Goal: Browse casually: Explore the website without a specific task or goal

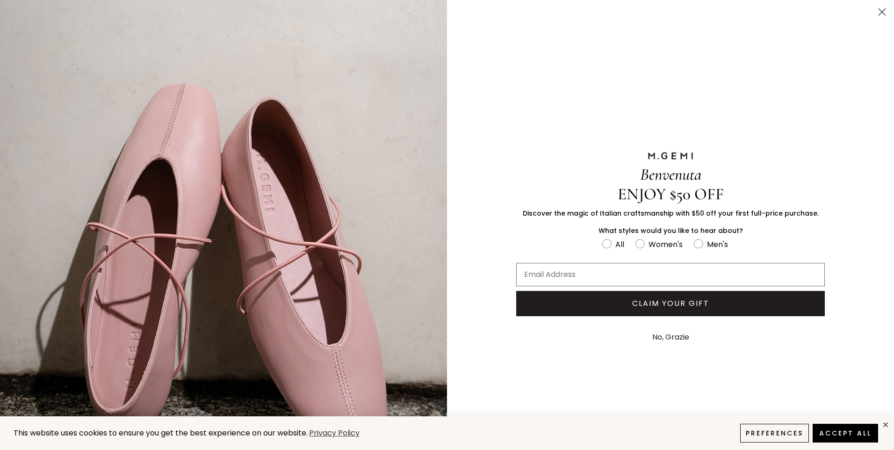
click at [663, 332] on button "No, Grazie" at bounding box center [671, 336] width 46 height 23
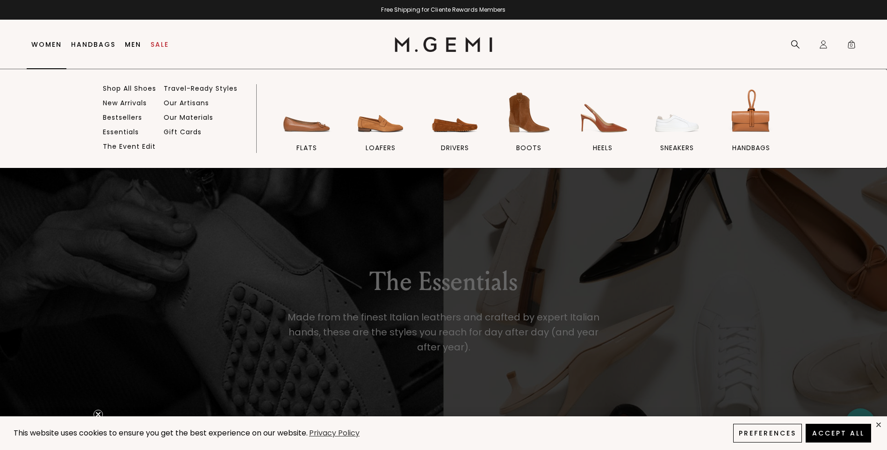
click at [45, 45] on link "Women" at bounding box center [46, 44] width 30 height 7
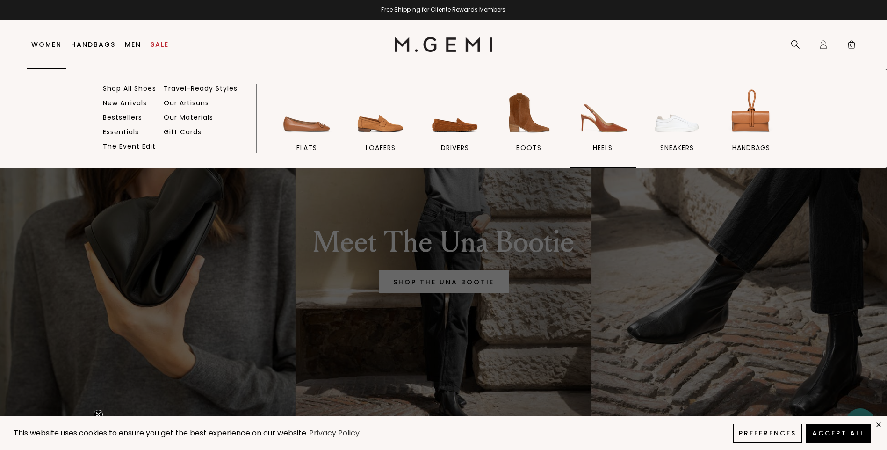
click at [601, 146] on span "heels" at bounding box center [603, 148] width 20 height 8
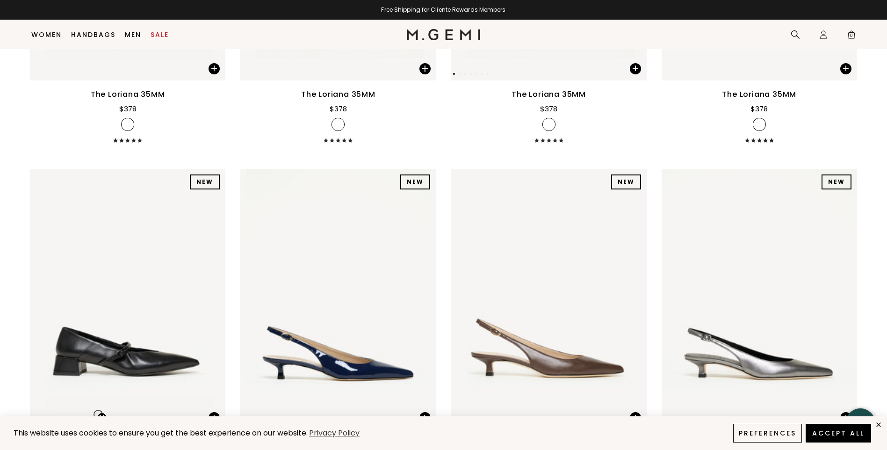
scroll to position [822, 0]
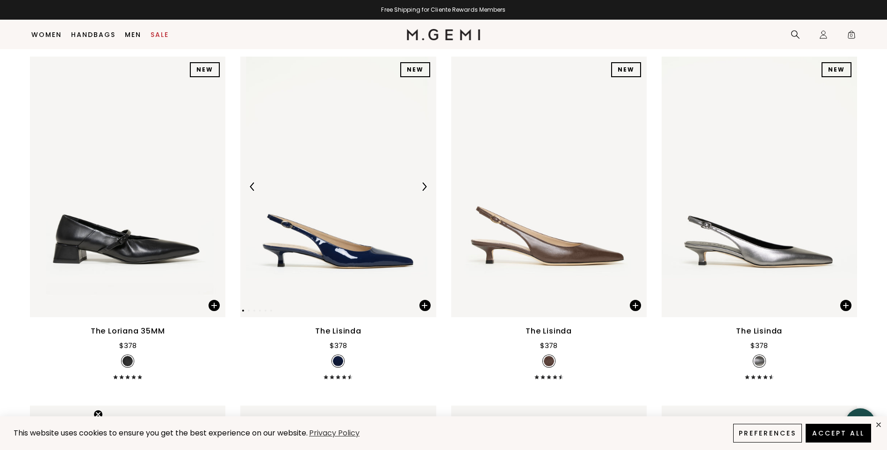
click at [350, 273] on img at bounding box center [337, 187] width 195 height 260
click at [375, 276] on img at bounding box center [337, 187] width 195 height 260
click at [365, 268] on img at bounding box center [337, 187] width 195 height 260
click at [365, 267] on img at bounding box center [337, 187] width 195 height 260
click at [425, 186] on img at bounding box center [424, 186] width 8 height 8
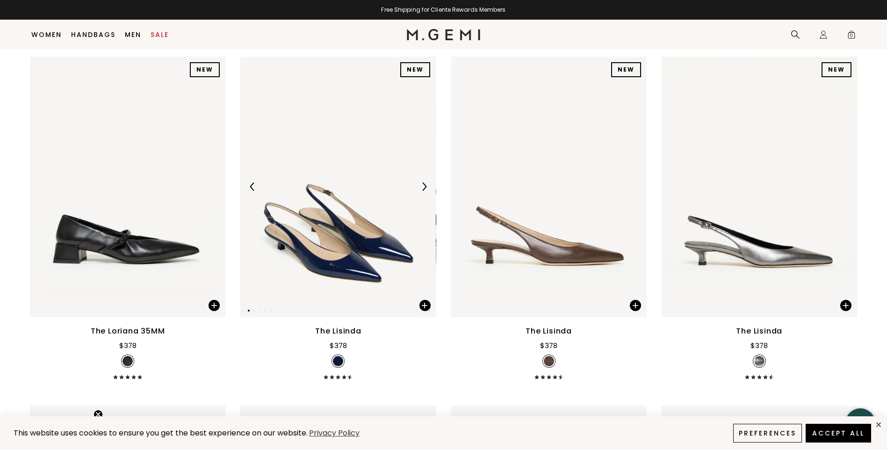
click at [425, 186] on img at bounding box center [424, 186] width 8 height 8
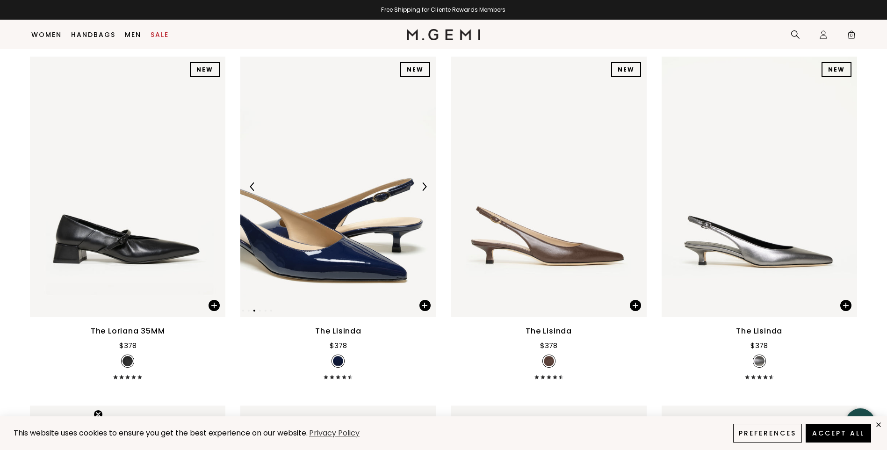
click at [425, 186] on img at bounding box center [424, 186] width 8 height 8
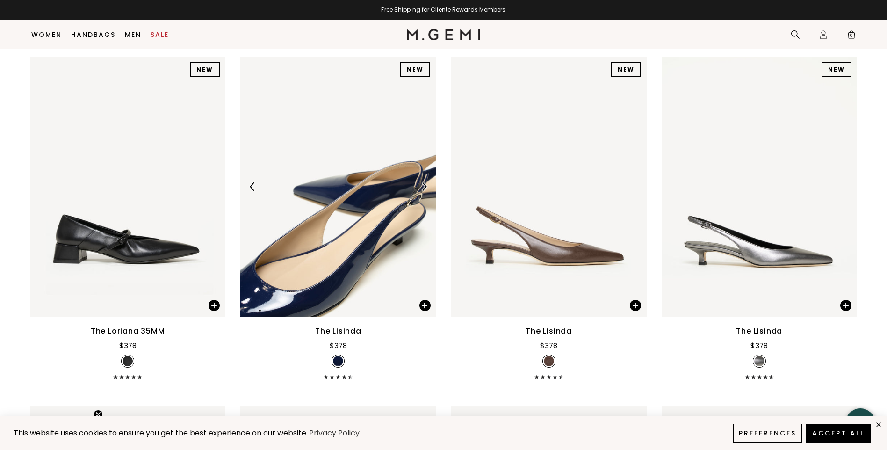
click at [425, 186] on img at bounding box center [424, 186] width 8 height 8
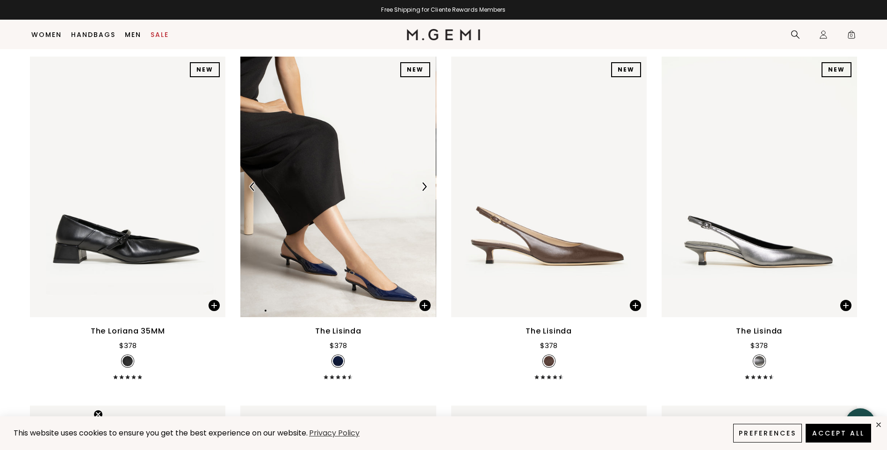
click at [313, 248] on img at bounding box center [337, 187] width 195 height 260
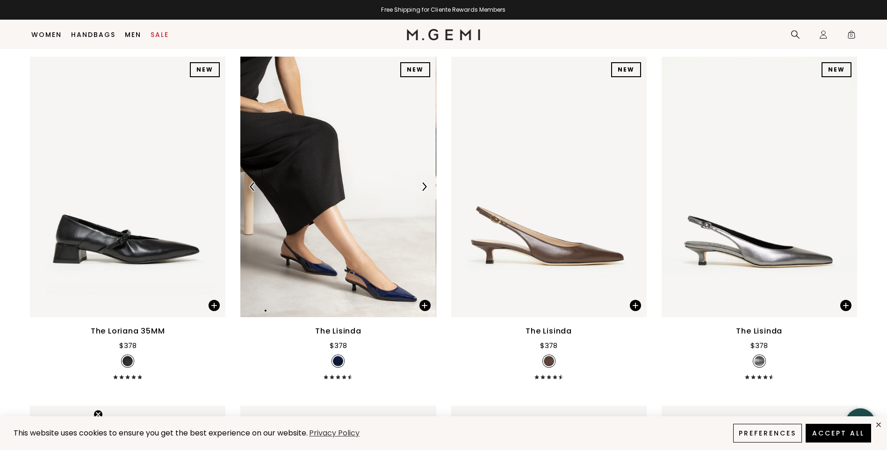
click at [355, 277] on img at bounding box center [337, 187] width 195 height 260
click at [358, 268] on img at bounding box center [337, 187] width 195 height 260
click at [422, 190] on img at bounding box center [424, 186] width 8 height 8
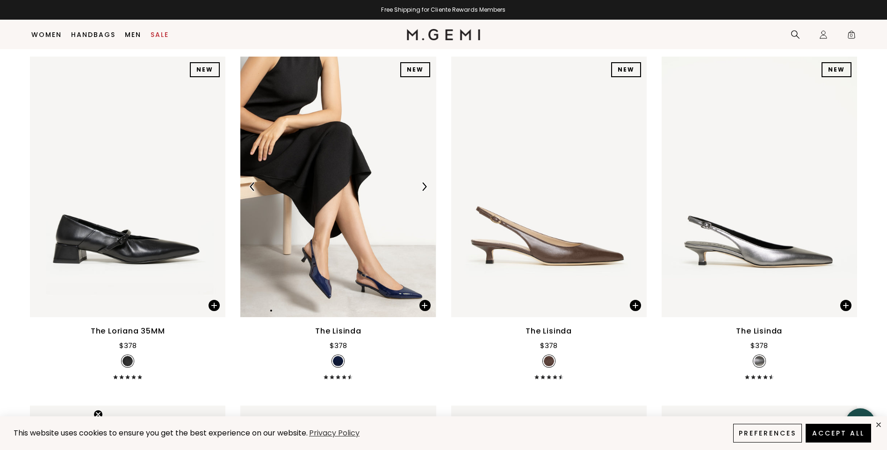
click at [422, 190] on img at bounding box center [424, 186] width 8 height 8
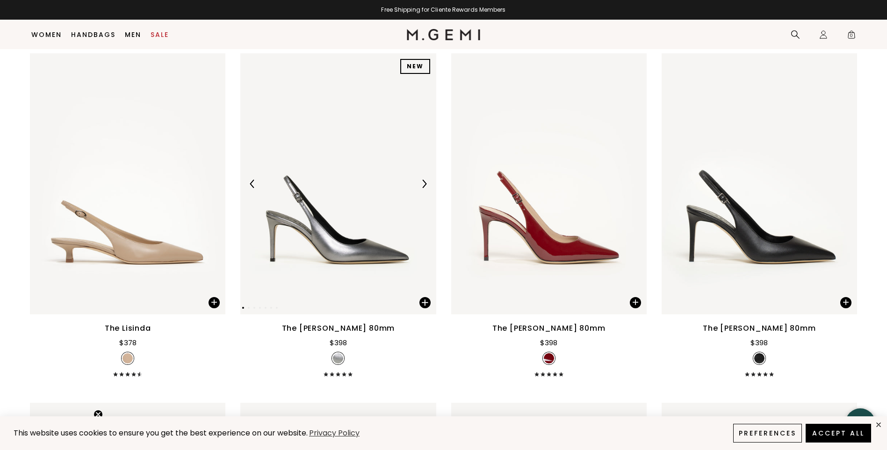
scroll to position [1664, 0]
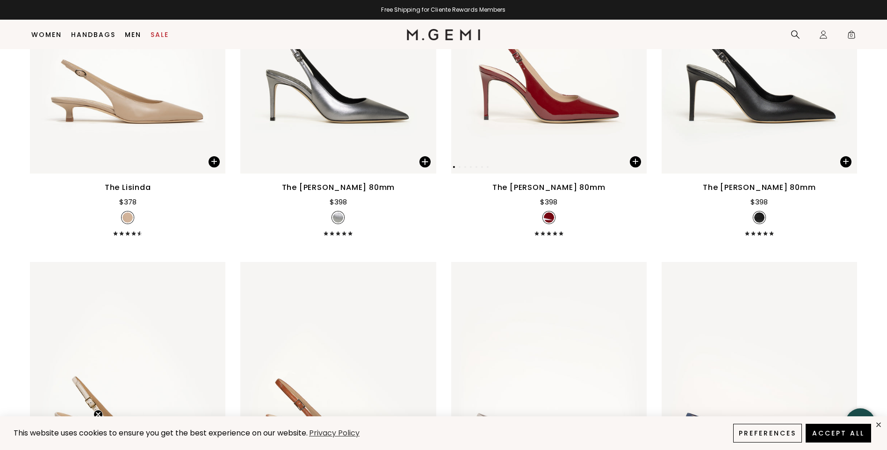
click at [571, 133] on img at bounding box center [548, 43] width 195 height 260
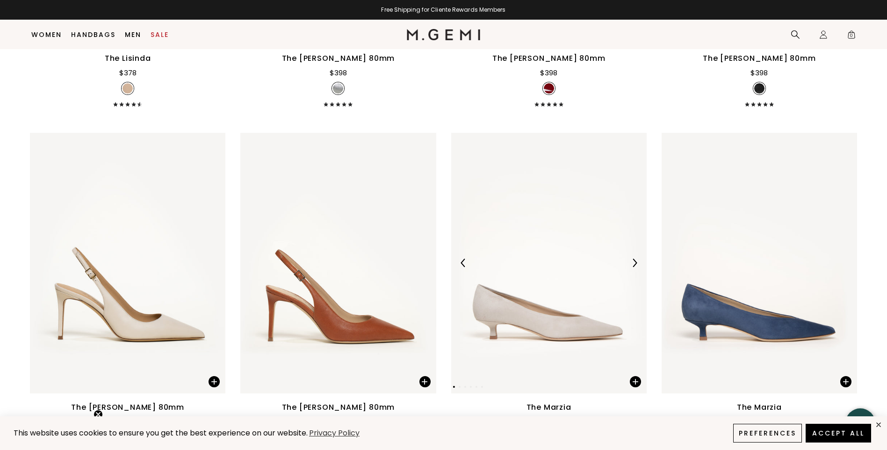
scroll to position [1570, 0]
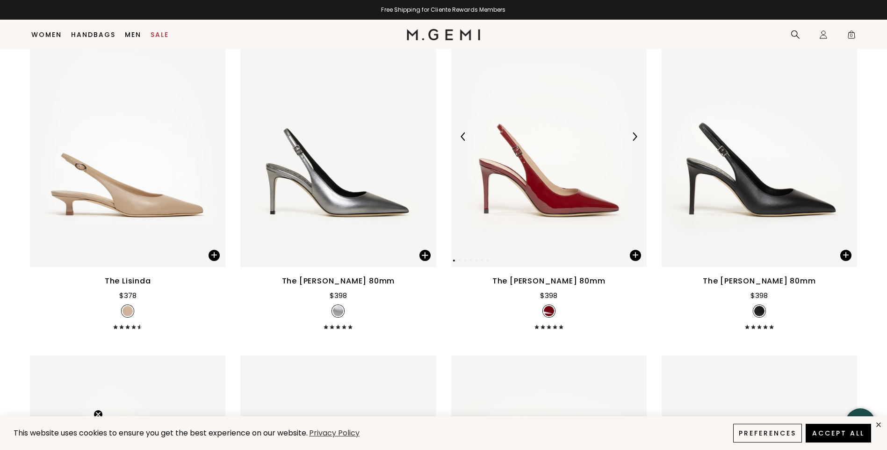
click at [636, 137] on img at bounding box center [634, 136] width 8 height 8
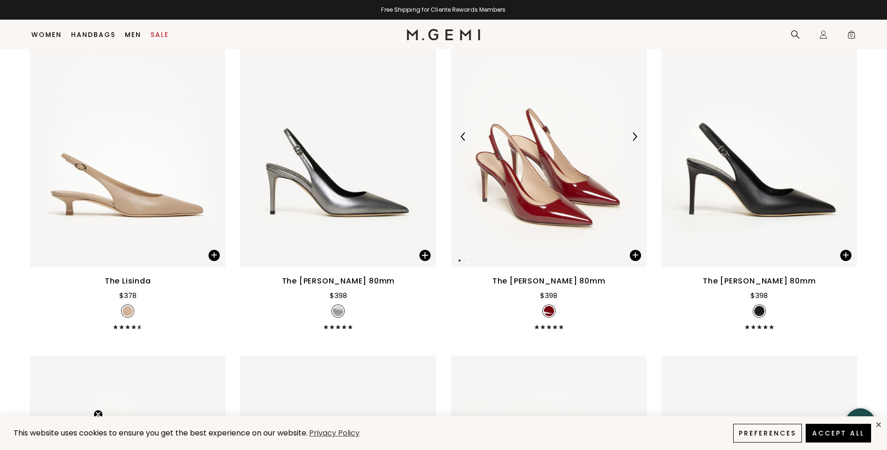
click at [636, 137] on img at bounding box center [634, 136] width 8 height 8
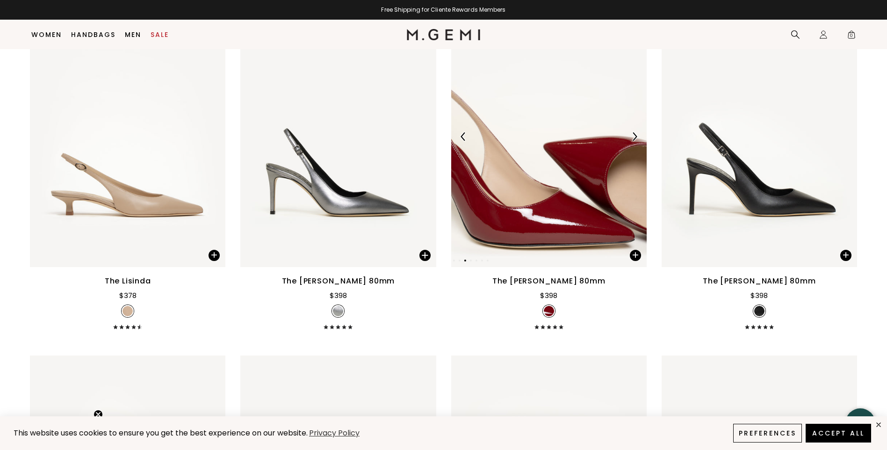
click at [636, 137] on img at bounding box center [634, 136] width 8 height 8
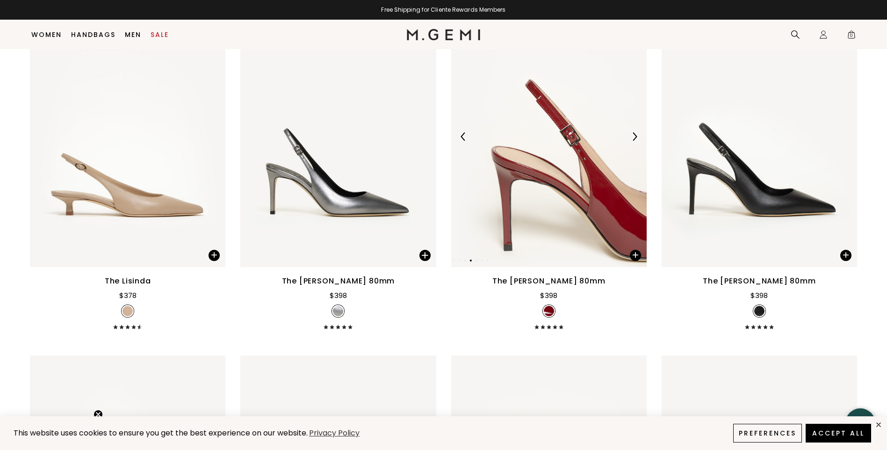
click at [636, 137] on img at bounding box center [634, 136] width 8 height 8
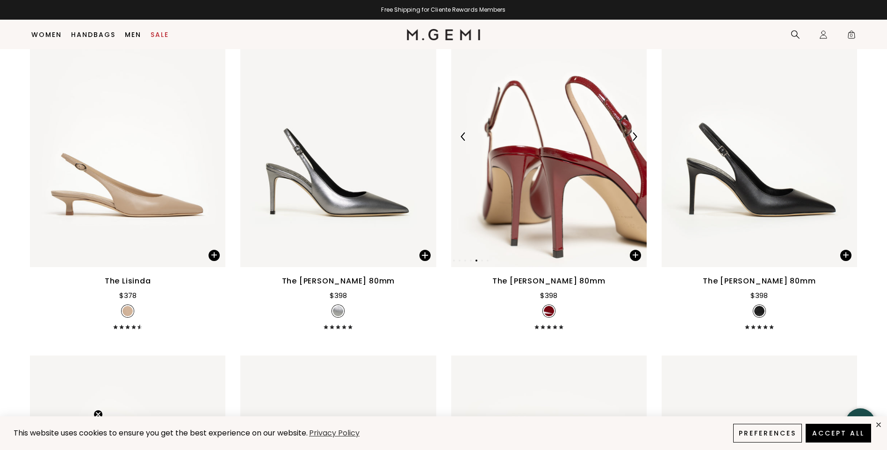
click at [636, 137] on img at bounding box center [634, 136] width 8 height 8
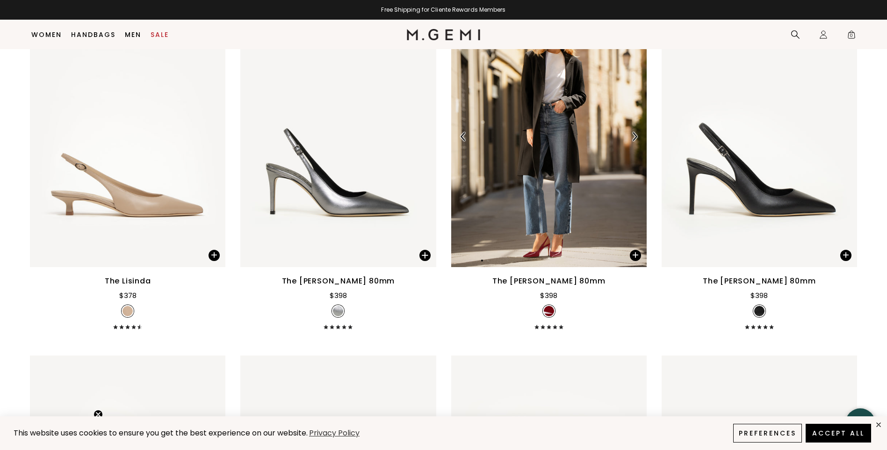
click at [636, 137] on img at bounding box center [634, 136] width 8 height 8
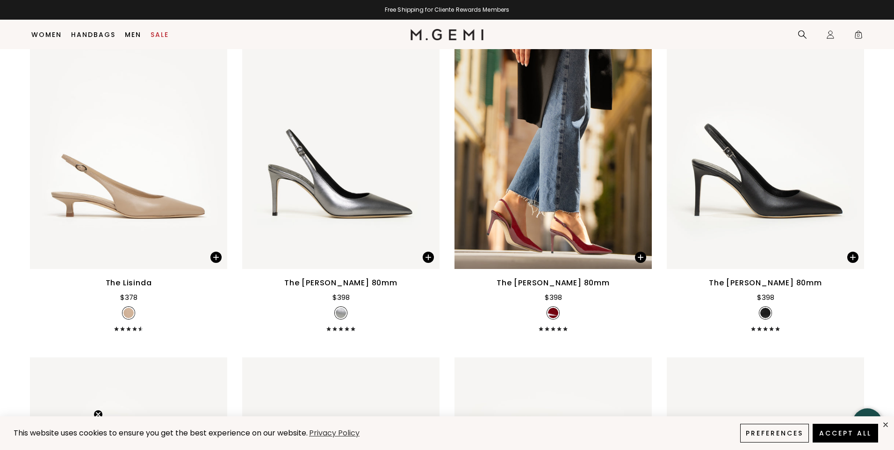
click at [636, 137] on div "Close dialog Still Looking? Unlock $50 Off Enjoy a gift from us on your first f…" at bounding box center [447, 225] width 894 height 450
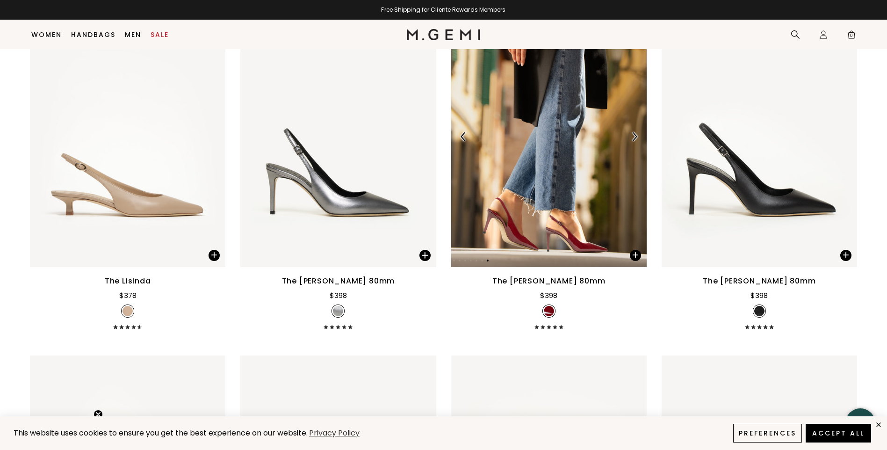
click at [637, 136] on img at bounding box center [634, 136] width 8 height 8
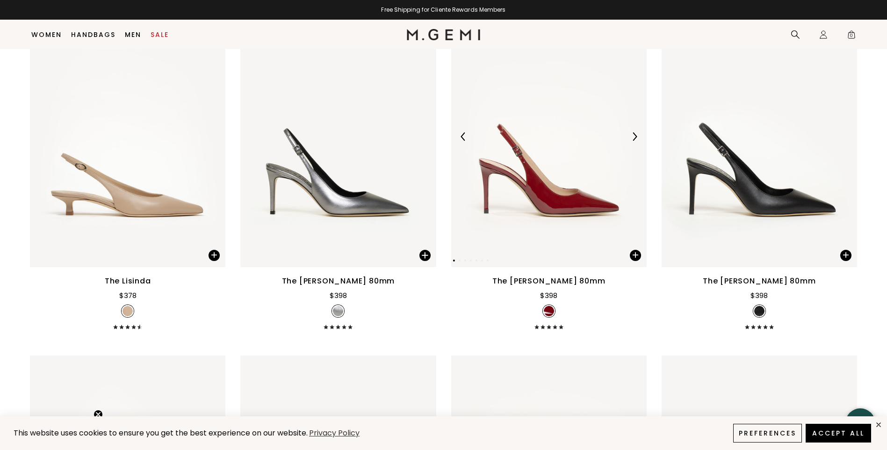
click at [637, 136] on img at bounding box center [634, 136] width 8 height 8
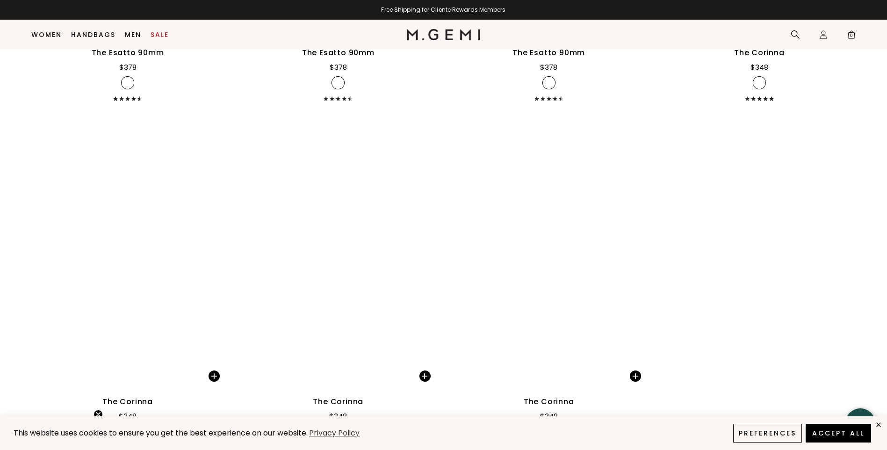
scroll to position [3300, 0]
